Goal: Communication & Community: Share content

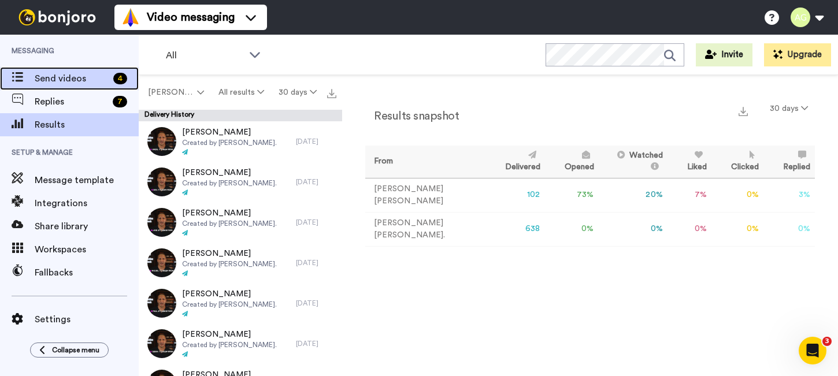
click at [70, 79] on span "Send videos" at bounding box center [72, 79] width 74 height 14
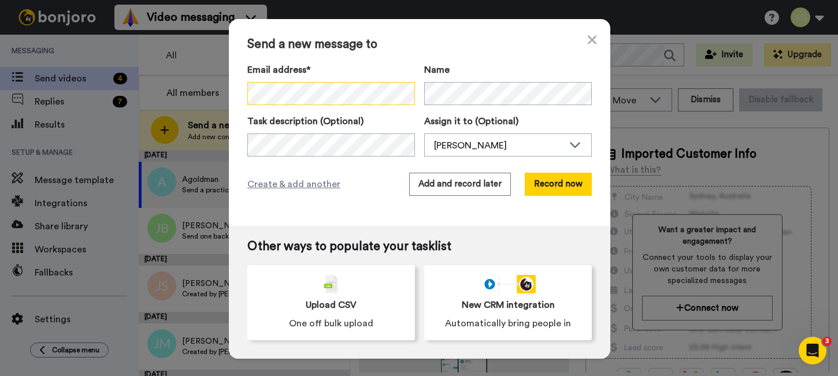
click at [235, 96] on div "Send a new message to Email address* No search result for ‘ Patrick Weiding ’ N…" at bounding box center [419, 122] width 381 height 207
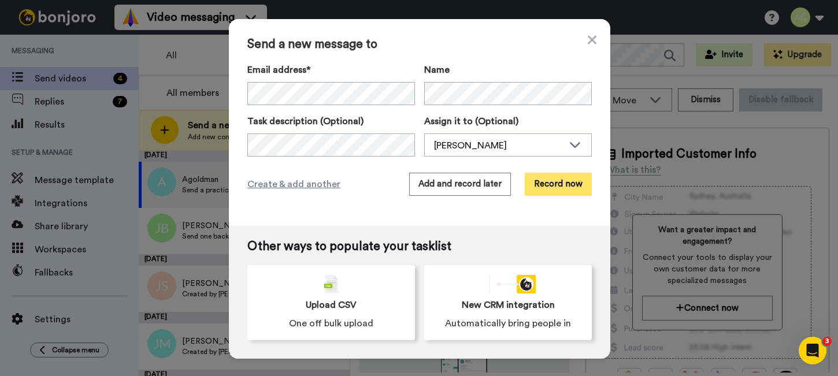
click at [558, 192] on button "Record now" at bounding box center [558, 184] width 67 height 23
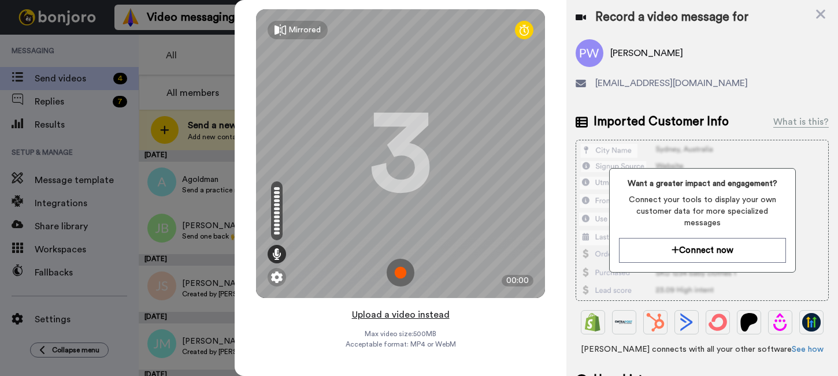
click at [393, 315] on button "Upload a video instead" at bounding box center [400, 314] width 105 height 15
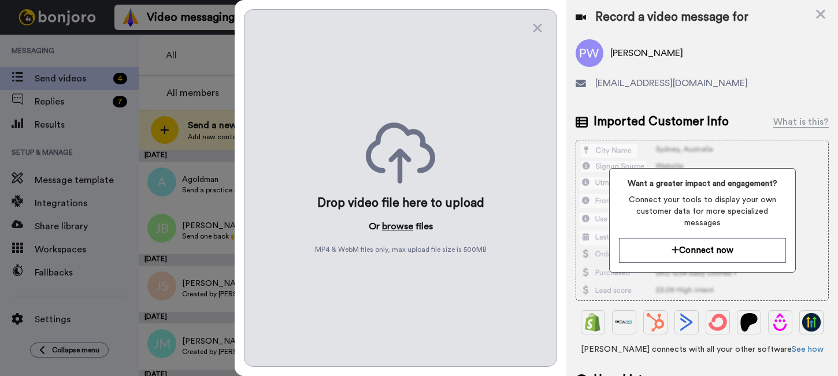
click at [394, 227] on button "browse" at bounding box center [397, 227] width 31 height 14
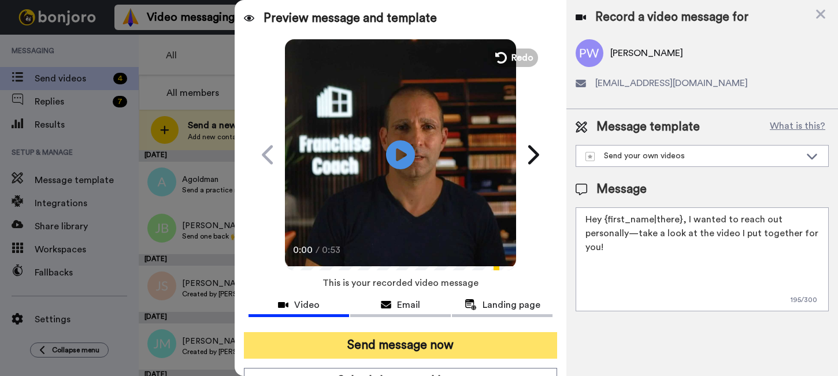
click at [424, 346] on button "Send message now" at bounding box center [400, 345] width 313 height 27
